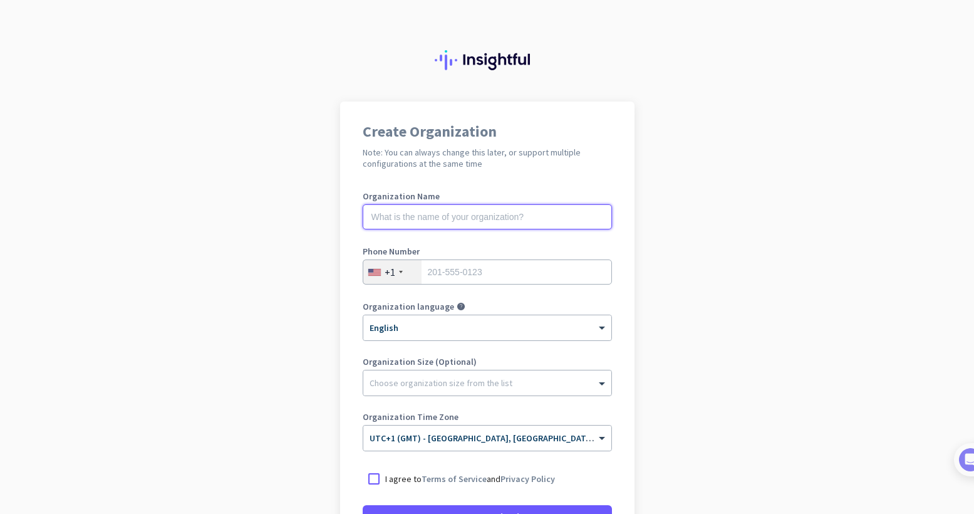
click at [462, 217] on input "text" at bounding box center [487, 216] width 249 height 25
type input "Project Obscura"
click at [389, 275] on div "+1" at bounding box center [390, 272] width 11 height 13
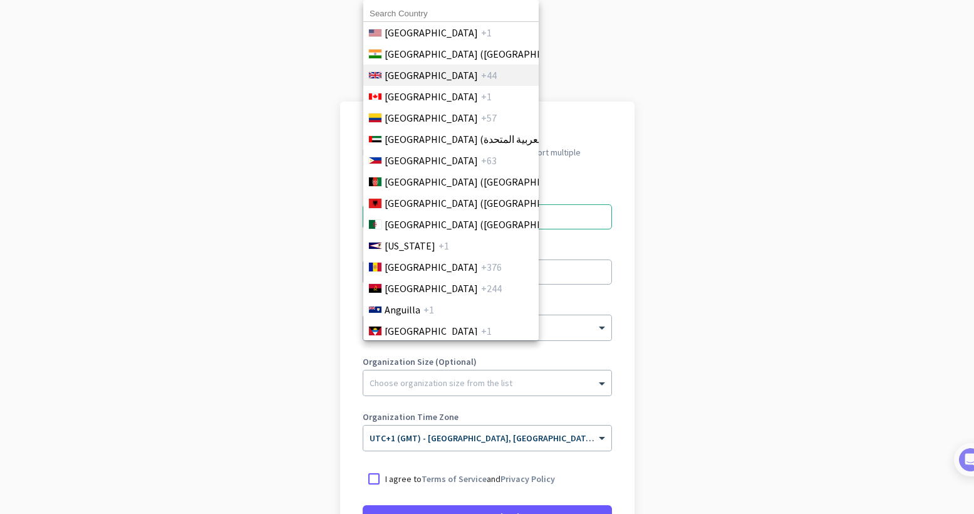
click at [449, 80] on span "[GEOGRAPHIC_DATA]" at bounding box center [431, 75] width 93 height 15
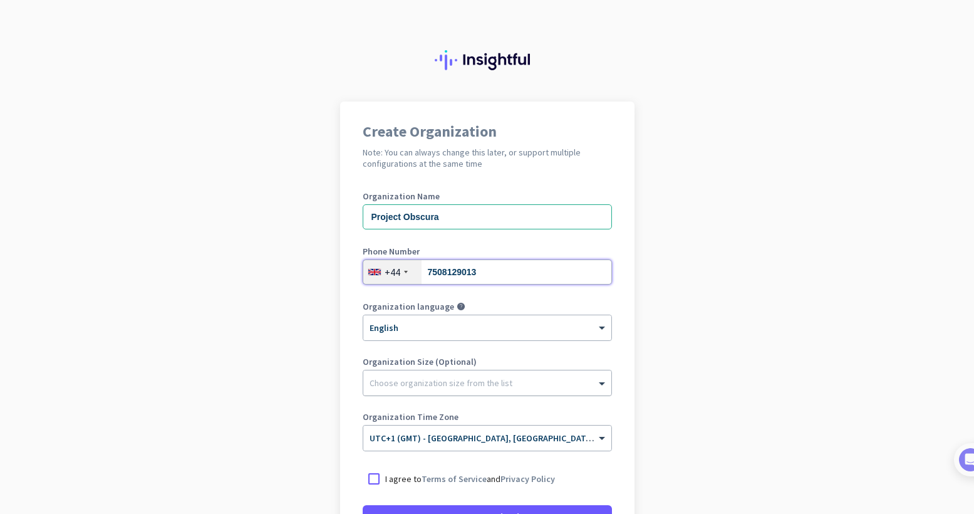
type input "7508129013"
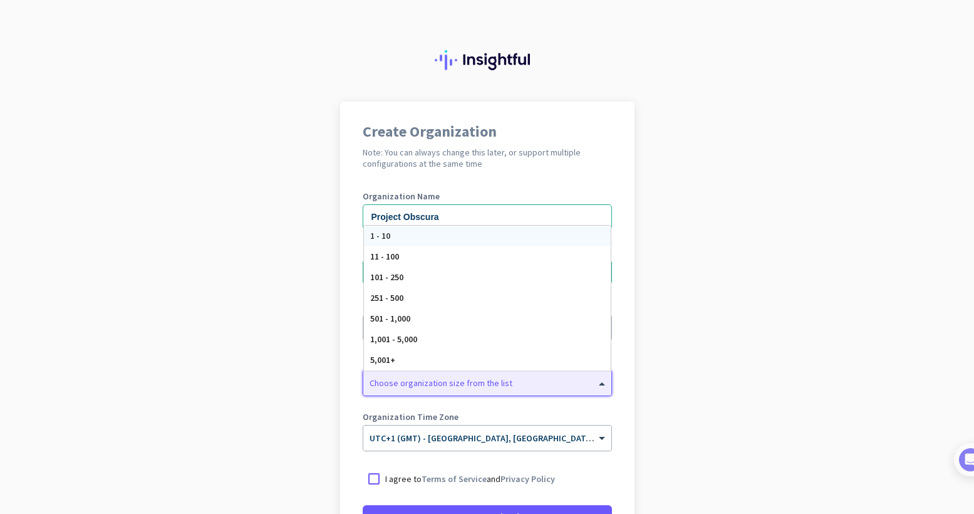
click at [425, 385] on div at bounding box center [487, 380] width 248 height 13
click at [254, 392] on app-onboarding-organization "Create Organization Note: You can always change this later, or support multiple…" at bounding box center [487, 373] width 974 height 543
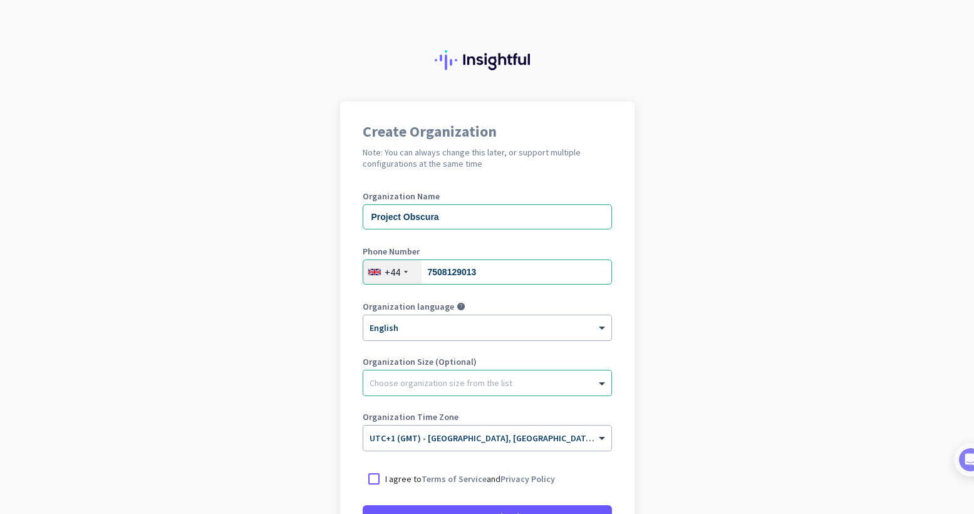
click at [254, 392] on app-onboarding-organization "Create Organization Note: You can always change this later, or support multiple…" at bounding box center [487, 373] width 974 height 543
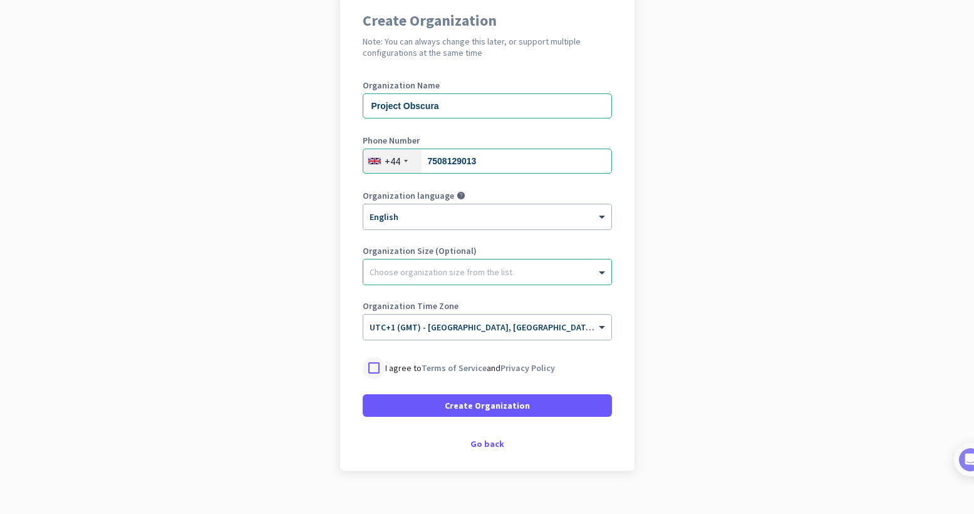
scroll to position [112, 0]
click at [374, 369] on div at bounding box center [374, 367] width 23 height 23
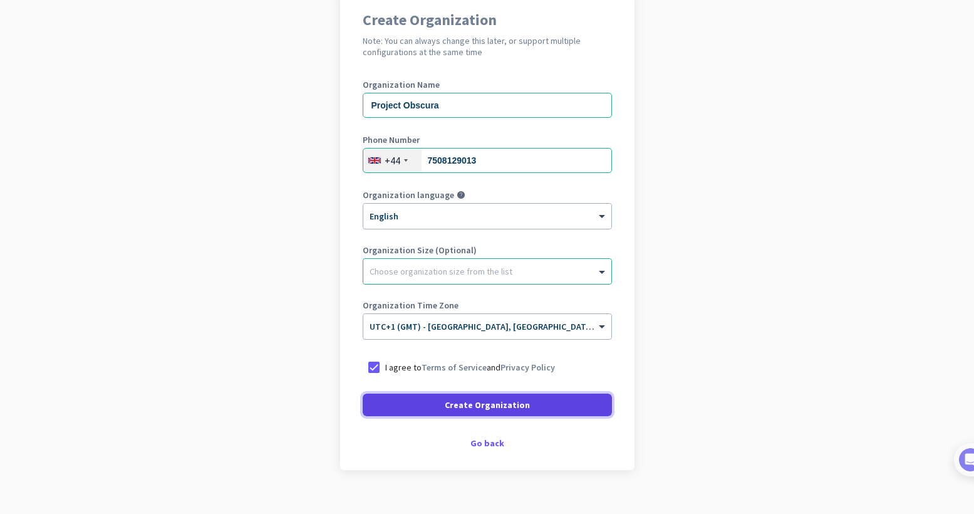
click at [418, 400] on span at bounding box center [487, 405] width 249 height 30
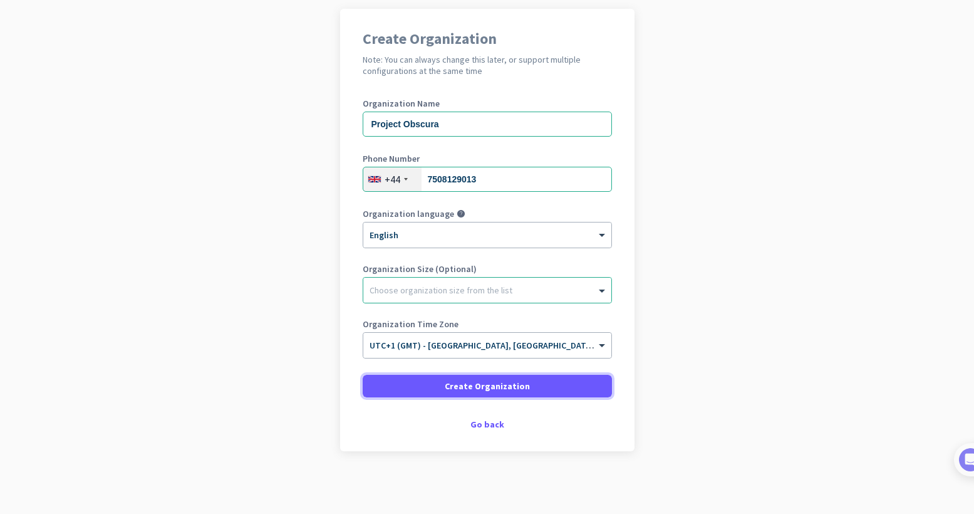
scroll to position [93, 0]
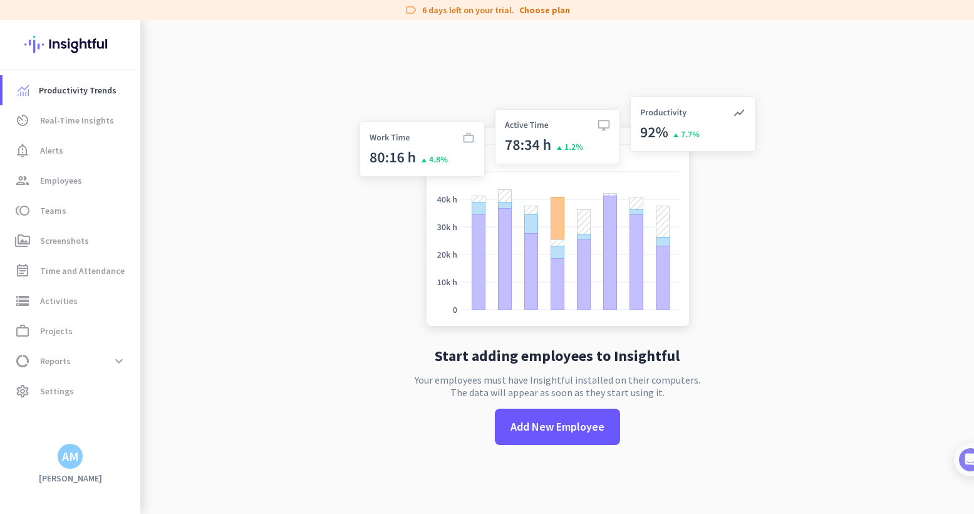
click at [72, 468] on div "Productivity Trends av_timer Real-Time Insights notification_important Alerts g…" at bounding box center [70, 267] width 140 height 494
click at [67, 453] on div "AM" at bounding box center [70, 456] width 17 height 13
click at [51, 134] on div at bounding box center [487, 257] width 974 height 514
click at [70, 333] on span "Projects" at bounding box center [56, 330] width 33 height 15
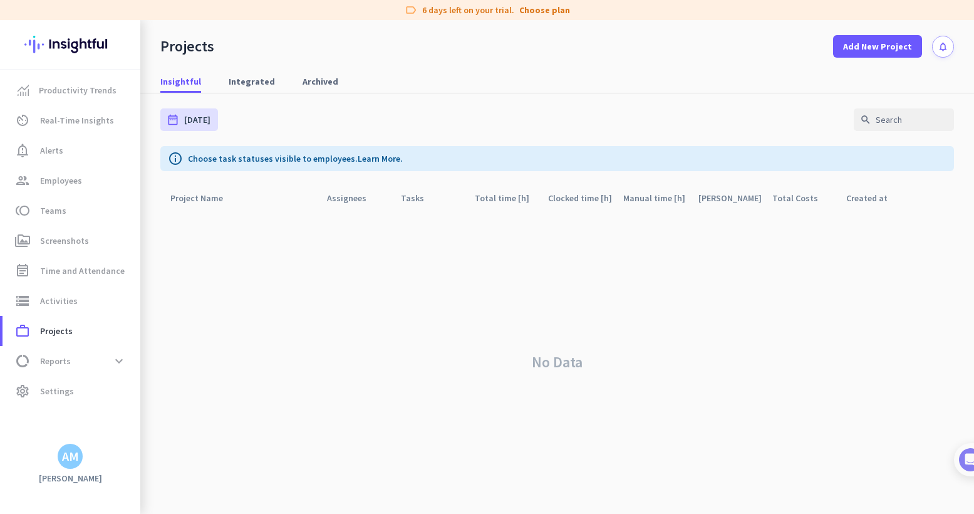
click at [75, 452] on div "AM" at bounding box center [70, 456] width 17 height 13
click at [58, 393] on div "Personal Settings Organizations Help Sign out" at bounding box center [121, 398] width 127 height 90
click at [48, 387] on div at bounding box center [487, 257] width 974 height 514
click at [52, 409] on mat-nav-list "Productivity Trends av_timer Real-Time Insights notification_important Alerts g…" at bounding box center [70, 240] width 140 height 341
click at [55, 399] on link "settings Settings" at bounding box center [72, 391] width 138 height 30
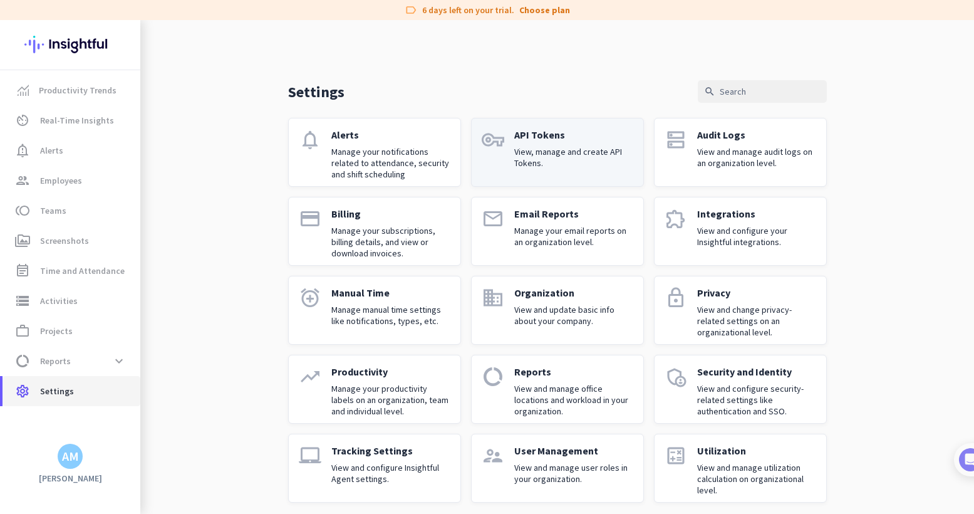
scroll to position [9, 0]
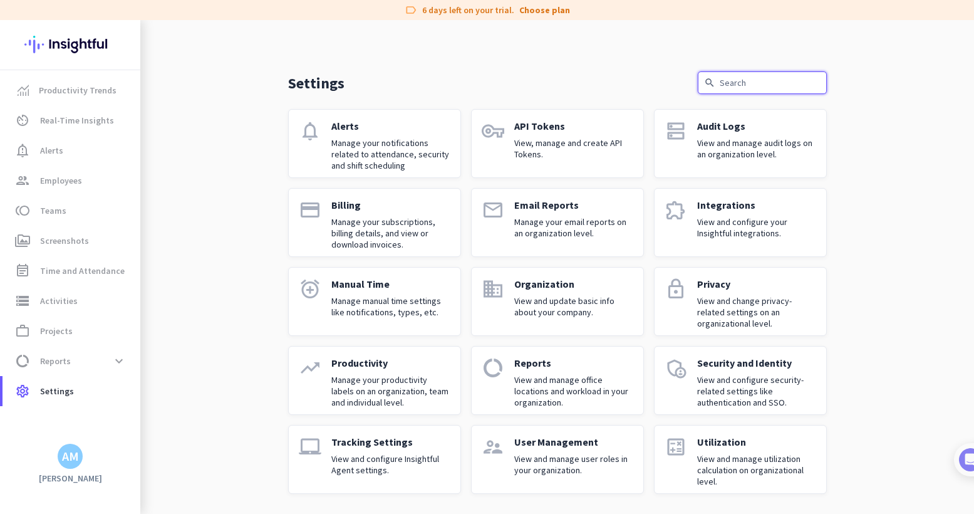
click at [755, 84] on input "text" at bounding box center [762, 82] width 129 height 23
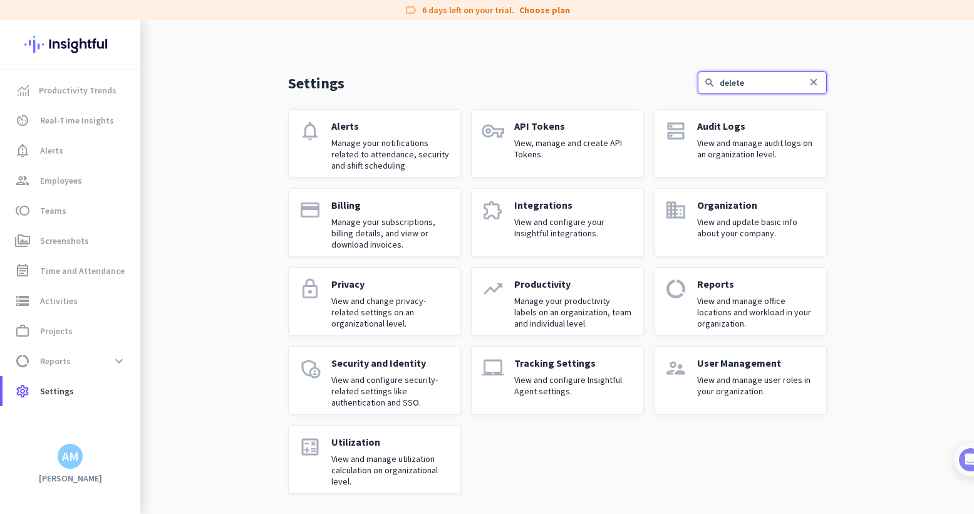
scroll to position [0, 0]
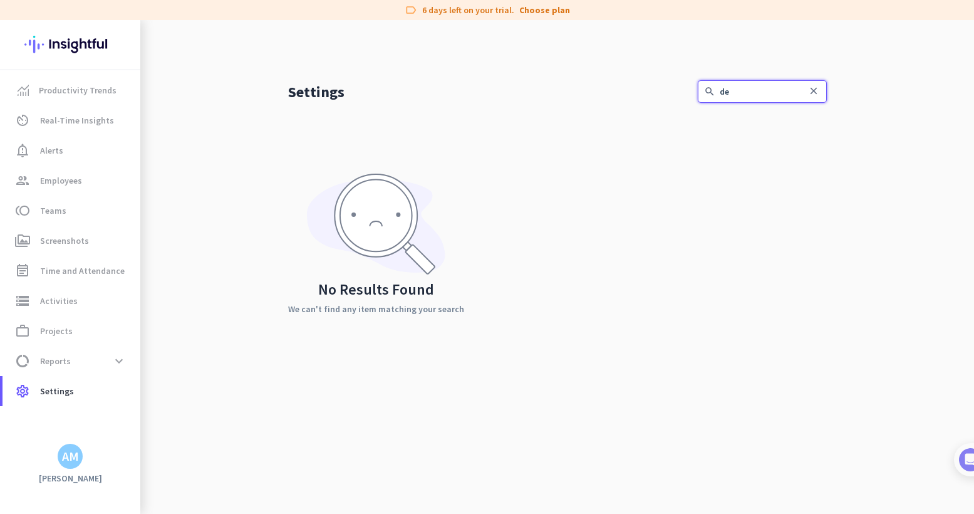
type input "d"
type input "account"
click at [755, 98] on input "account" at bounding box center [762, 91] width 129 height 23
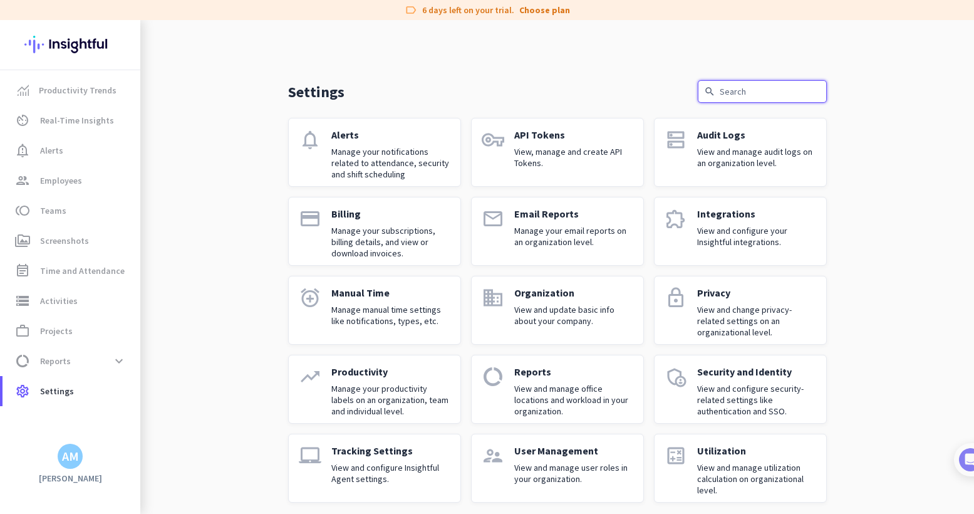
scroll to position [9, 0]
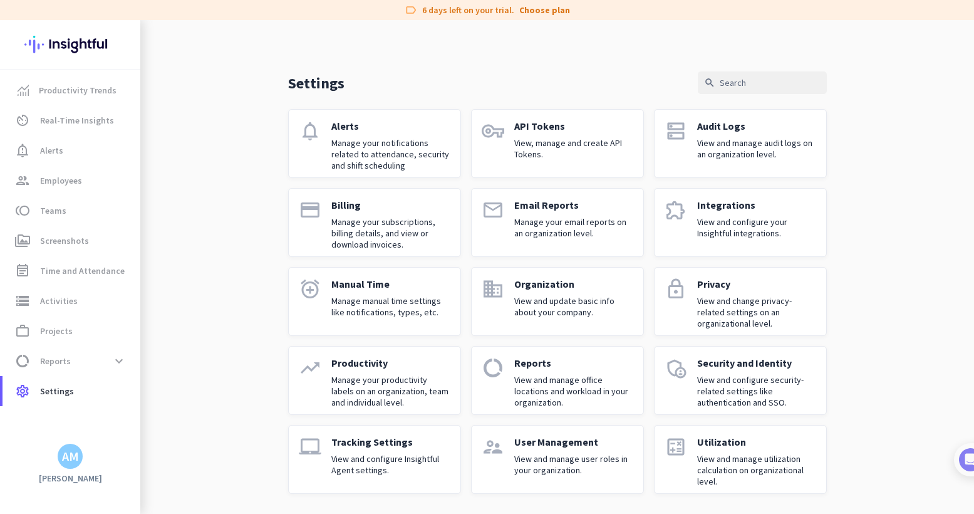
click at [392, 236] on p "Manage your subscriptions, billing details, and view or download invoices." at bounding box center [391, 233] width 119 height 34
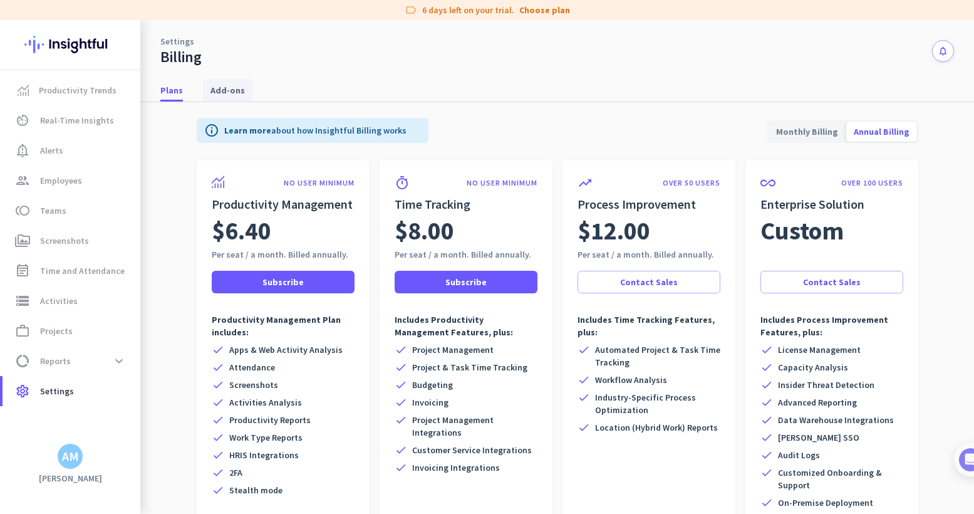
click at [222, 98] on span "Add-ons" at bounding box center [228, 90] width 34 height 23
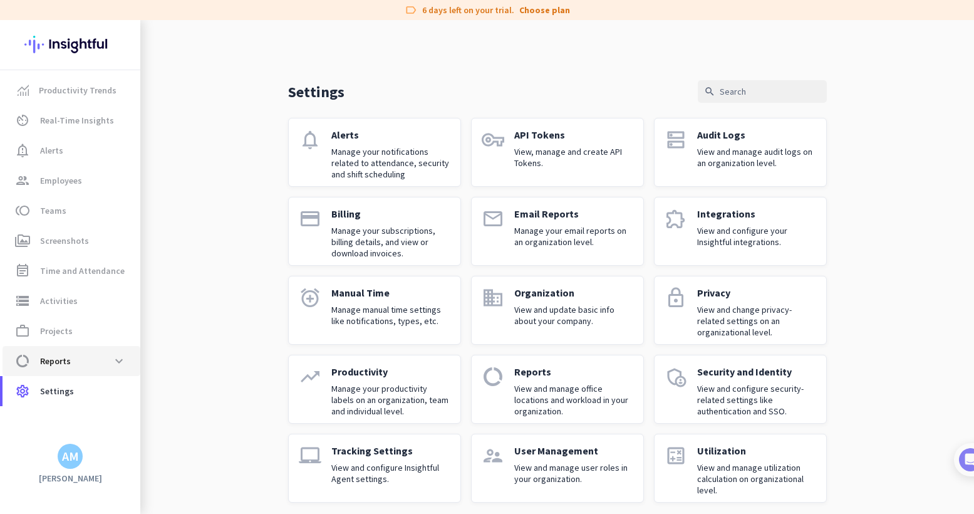
click at [75, 361] on span "data_usage Reports expand_more" at bounding box center [72, 361] width 118 height 23
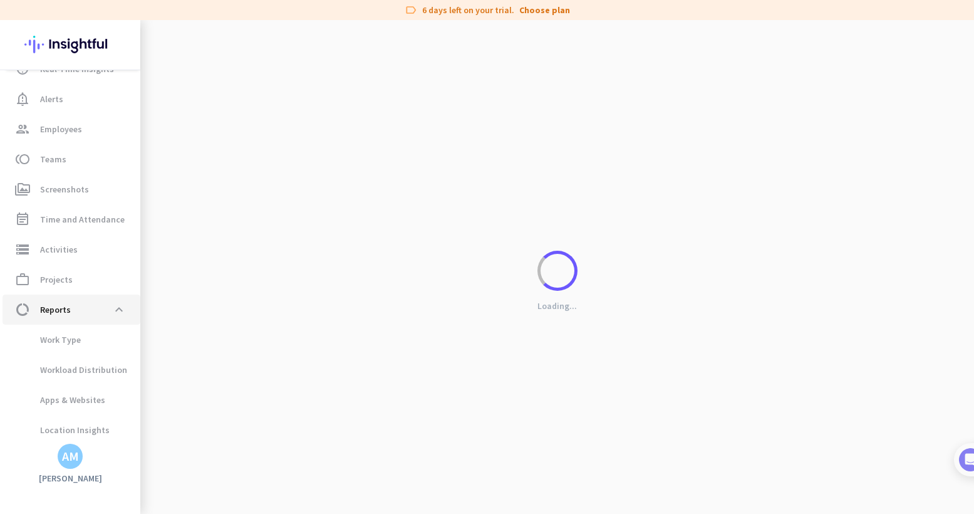
scroll to position [53, 0]
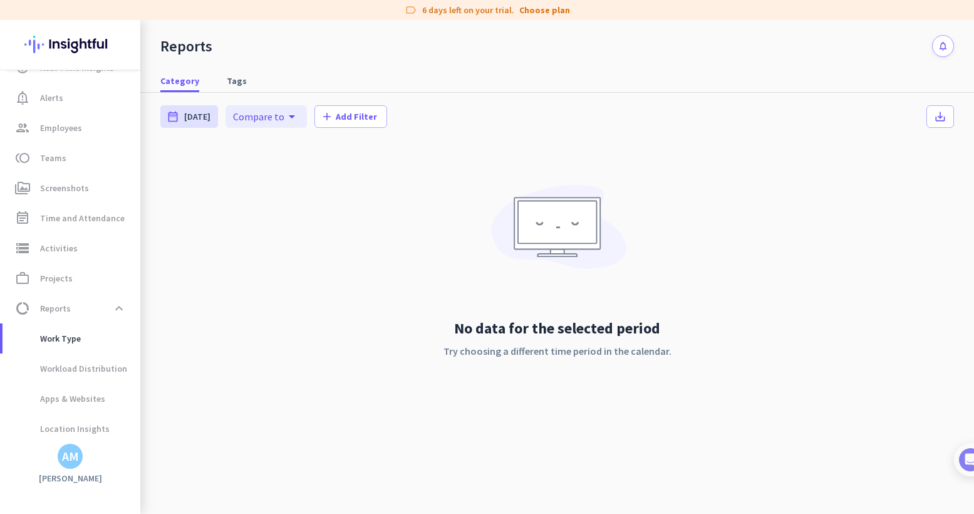
click at [76, 469] on div "Productivity Trends av_timer Real-Time Insights notification_important Alerts g…" at bounding box center [70, 267] width 140 height 494
click at [65, 452] on div "AM" at bounding box center [70, 456] width 17 height 13
click at [128, 434] on span "Sign out" at bounding box center [137, 432] width 76 height 11
